Goal: Find specific page/section: Find specific page/section

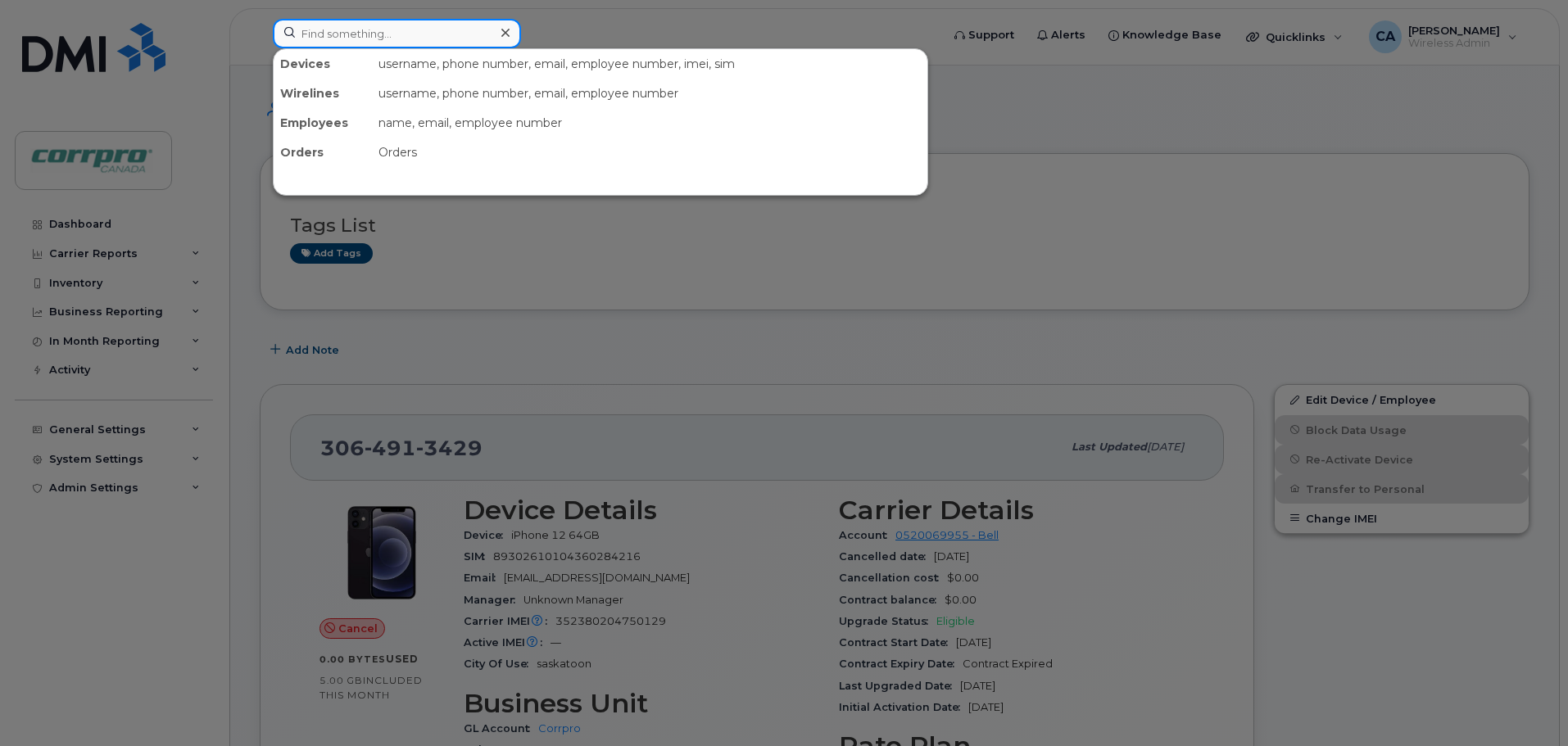
click at [413, 30] on input at bounding box center [397, 34] width 248 height 29
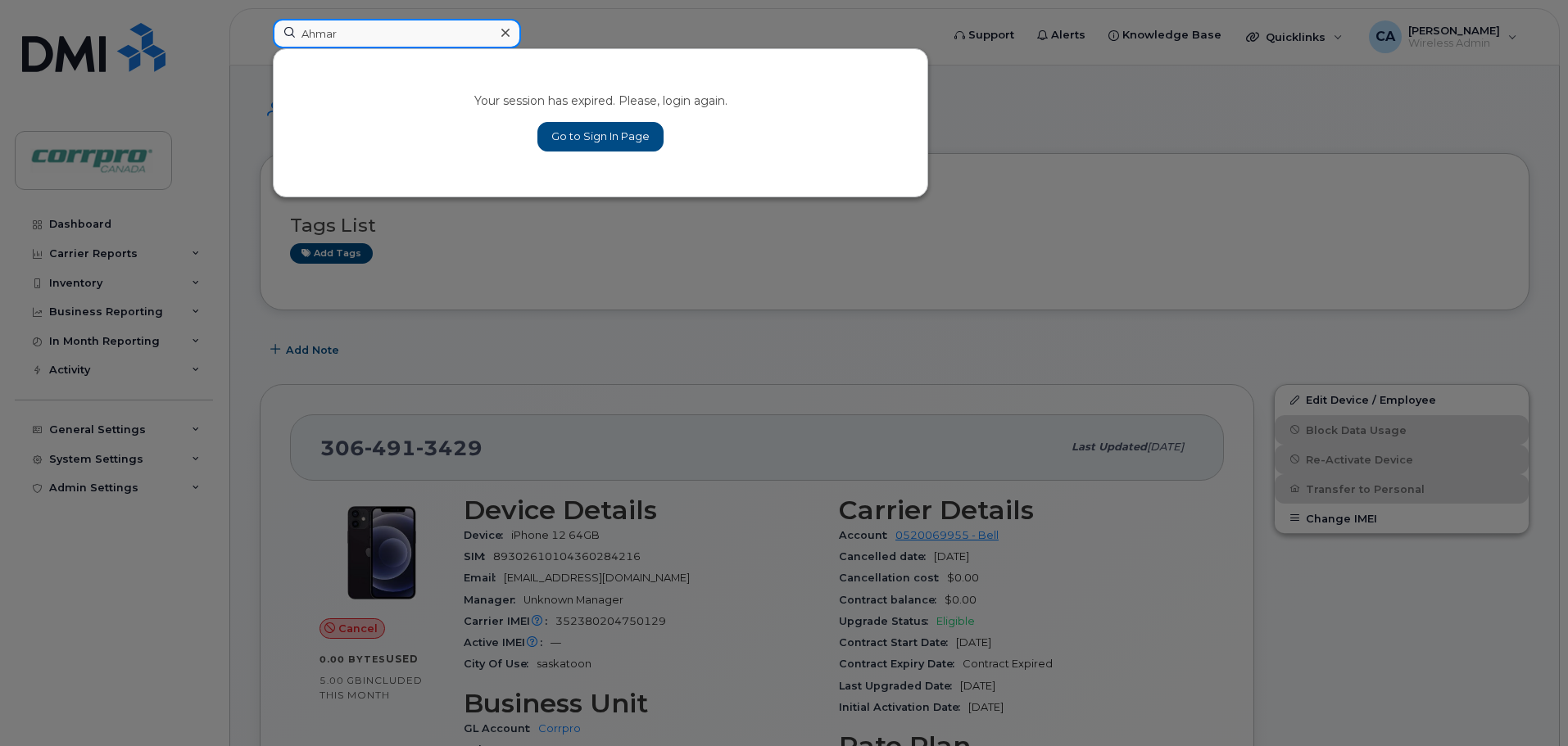
type input "Ahmar"
click at [576, 143] on link "Go to Sign In Page" at bounding box center [600, 137] width 127 height 29
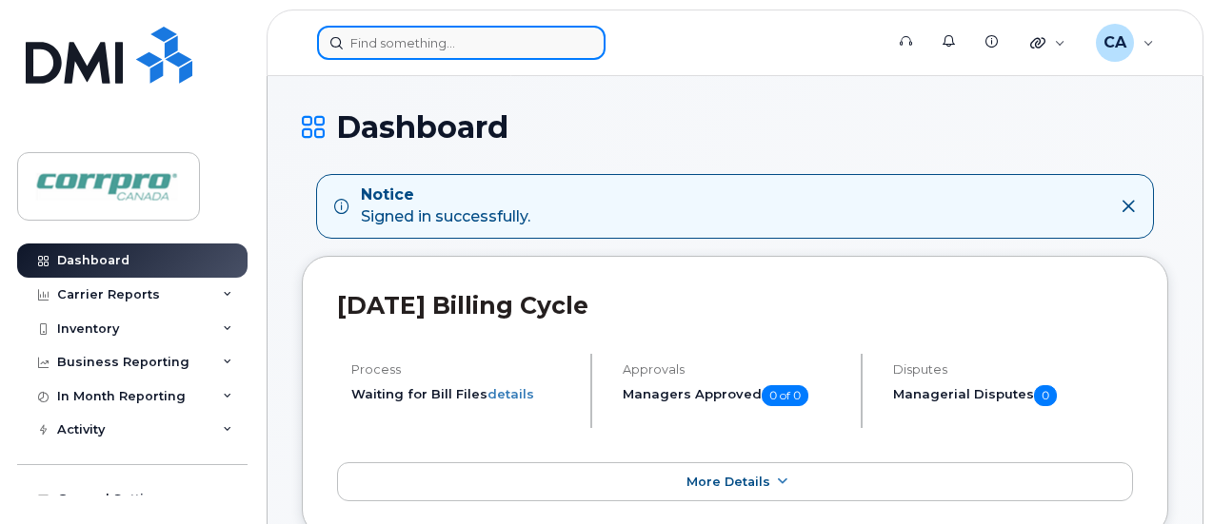
click at [432, 44] on input at bounding box center [461, 43] width 288 height 34
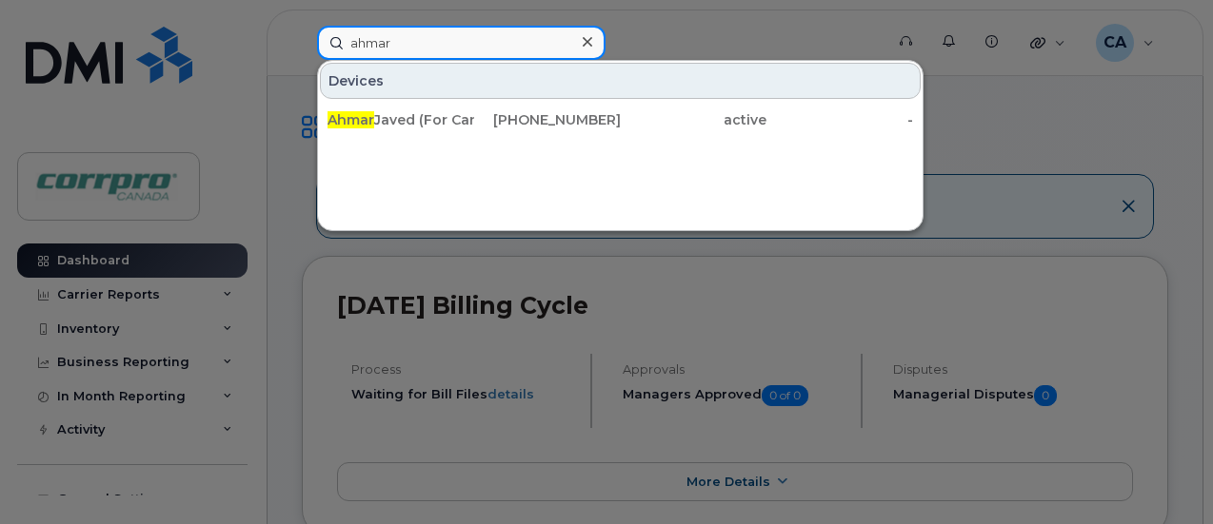
type input "ahmar"
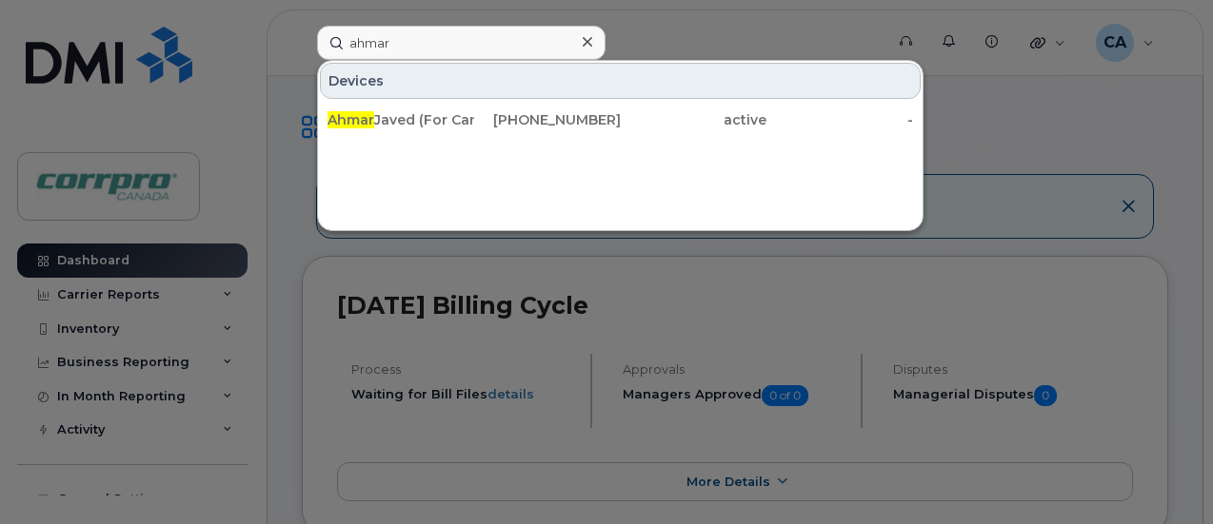
click at [693, 37] on div at bounding box center [606, 262] width 1213 height 524
